Goal: Navigation & Orientation: Find specific page/section

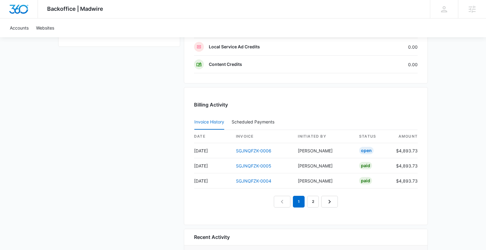
scroll to position [568, 0]
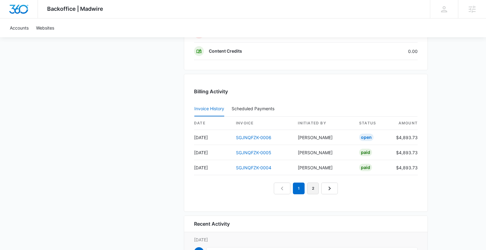
drag, startPoint x: 311, startPoint y: 191, endPoint x: 314, endPoint y: 194, distance: 4.4
click at [311, 191] on link "2" at bounding box center [313, 189] width 12 height 12
click at [301, 193] on link "1" at bounding box center [299, 189] width 12 height 12
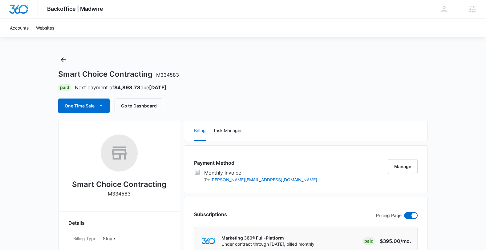
scroll to position [0, 0]
